Goal: Browse casually

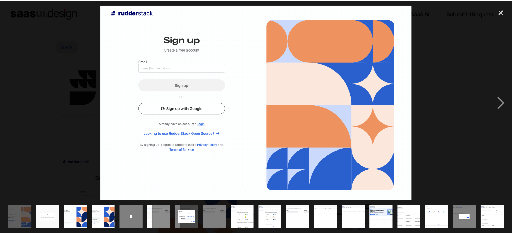
scroll to position [1119, 0]
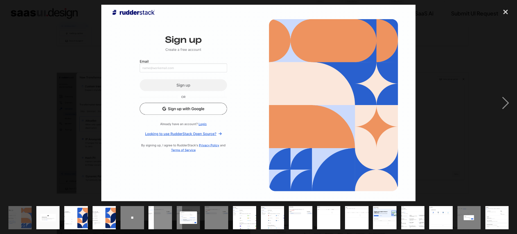
click at [470, 52] on div at bounding box center [258, 103] width 517 height 196
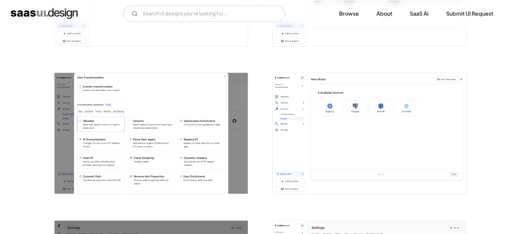
click at [153, 106] on img "open lightbox" at bounding box center [151, 133] width 193 height 121
click at [198, 125] on img "open lightbox" at bounding box center [151, 133] width 193 height 121
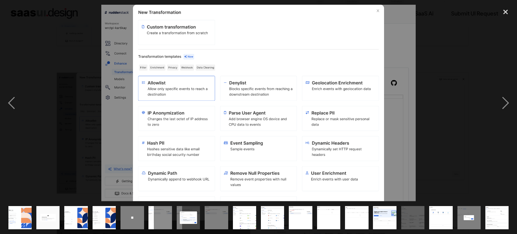
click at [319, 43] on img at bounding box center [258, 103] width 314 height 196
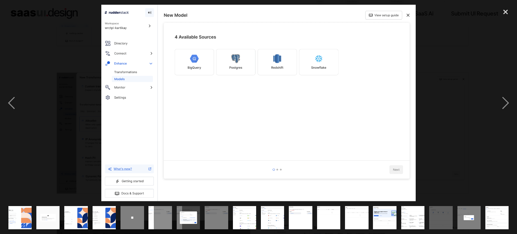
click at [47, 106] on div at bounding box center [258, 103] width 517 height 196
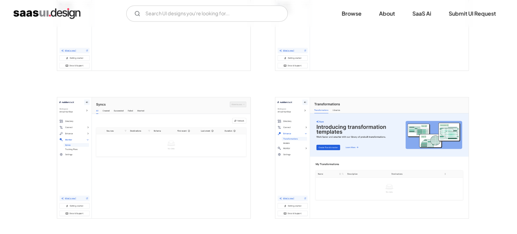
scroll to position [917, 0]
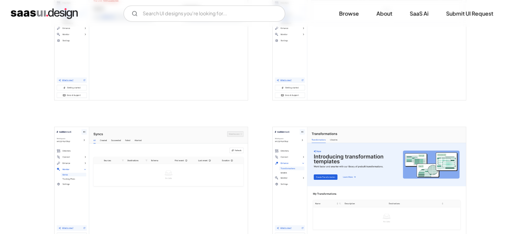
click at [366, 181] on img "open lightbox" at bounding box center [369, 187] width 193 height 121
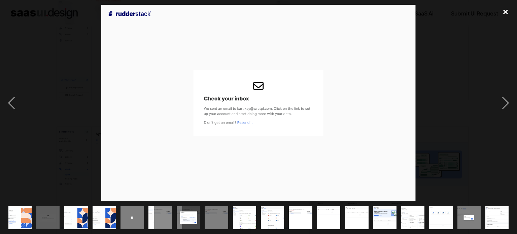
click at [508, 12] on div "close lightbox" at bounding box center [505, 12] width 23 height 15
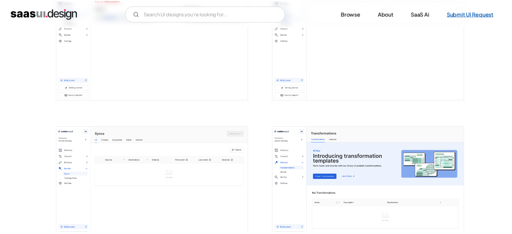
scroll to position [930, 0]
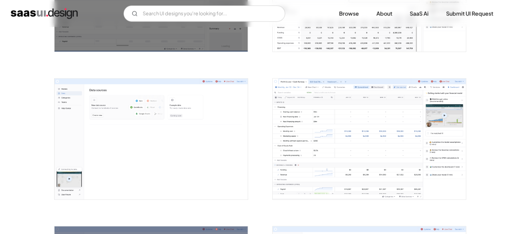
scroll to position [827, 0]
